Goal: Information Seeking & Learning: Learn about a topic

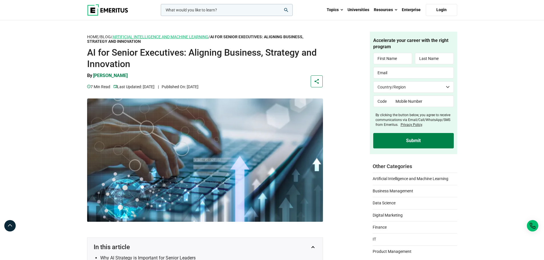
click at [171, 37] on link "Artificial Intelligence and Machine Learning" at bounding box center [160, 37] width 96 height 5
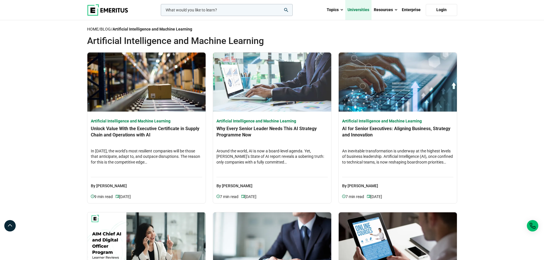
click at [363, 9] on link "Universities" at bounding box center [358, 10] width 26 height 20
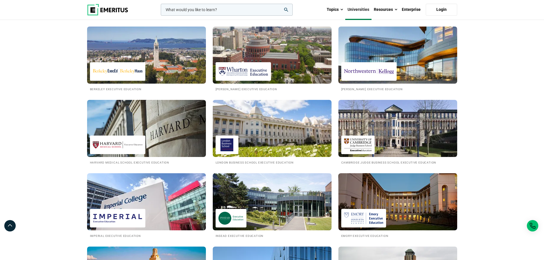
scroll to position [171, 0]
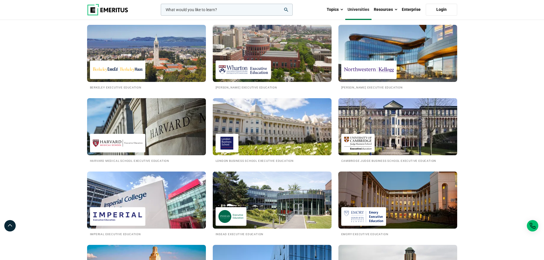
click at [404, 129] on img at bounding box center [397, 126] width 131 height 63
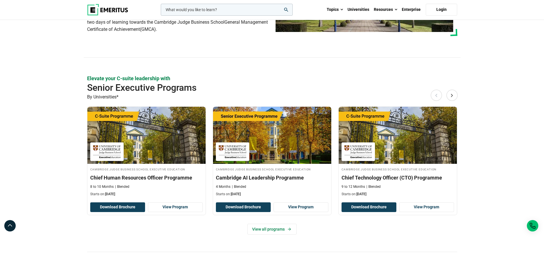
scroll to position [143, 0]
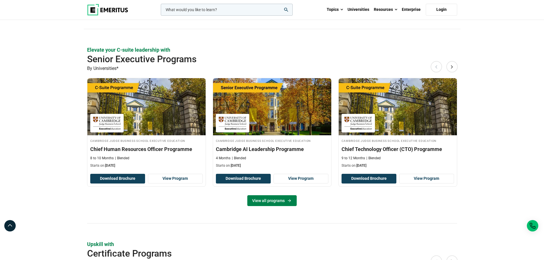
click at [271, 200] on link "View all programs" at bounding box center [271, 200] width 49 height 11
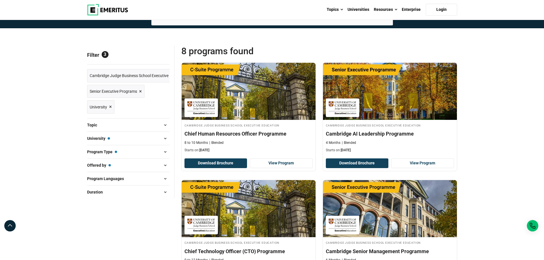
scroll to position [29, 0]
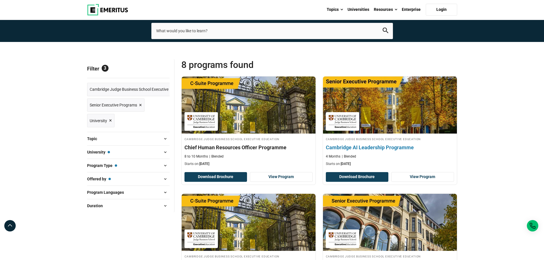
click at [370, 147] on h4 "Cambridge AI Leadership Programme" at bounding box center [390, 147] width 128 height 7
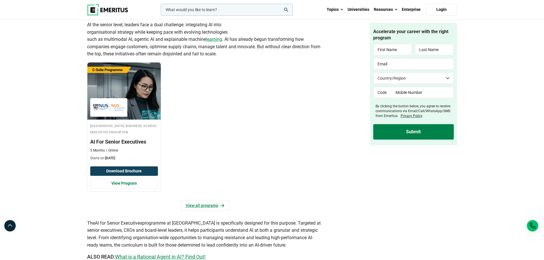
scroll to position [457, 0]
